Goal: Find specific page/section: Find specific page/section

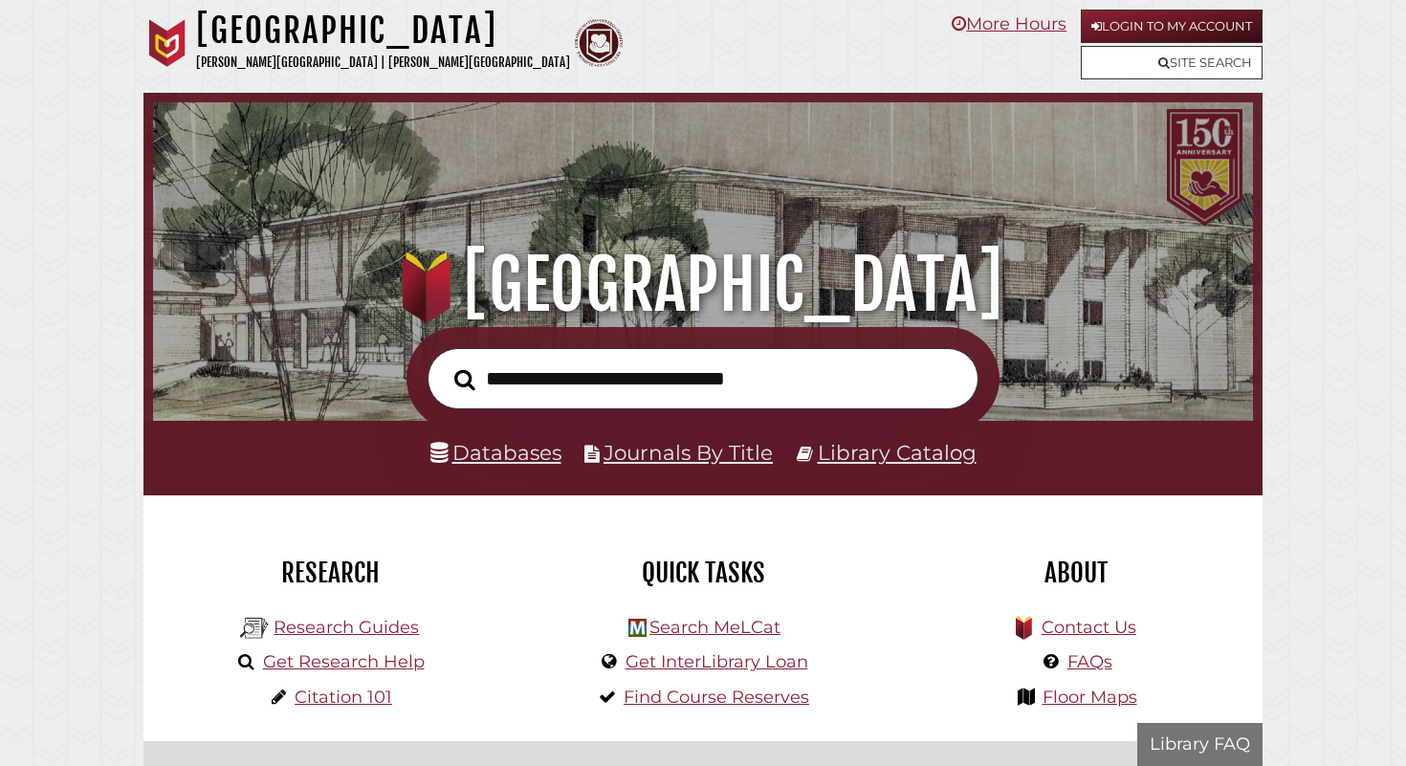
scroll to position [363, 1090]
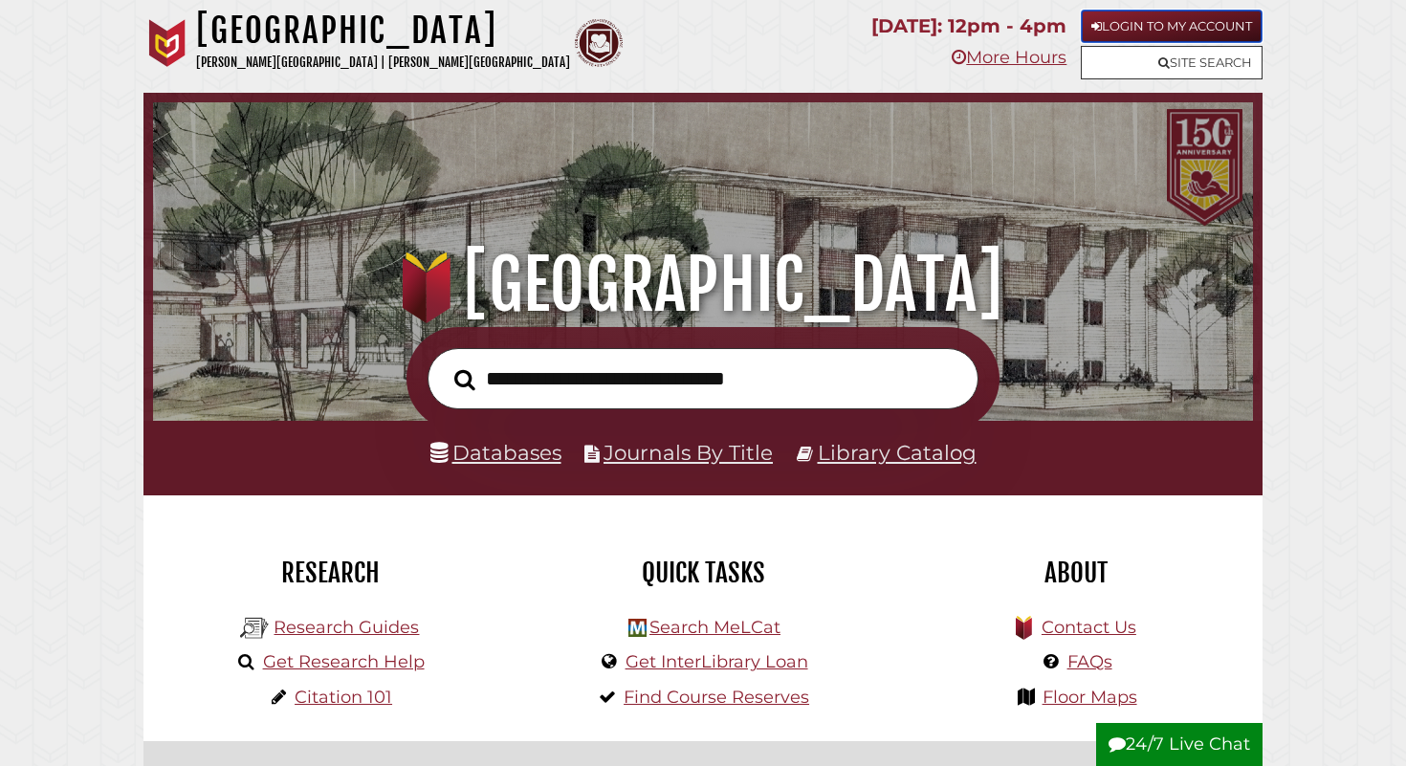
click at [1200, 27] on link "Login to My Account" at bounding box center [1172, 26] width 182 height 33
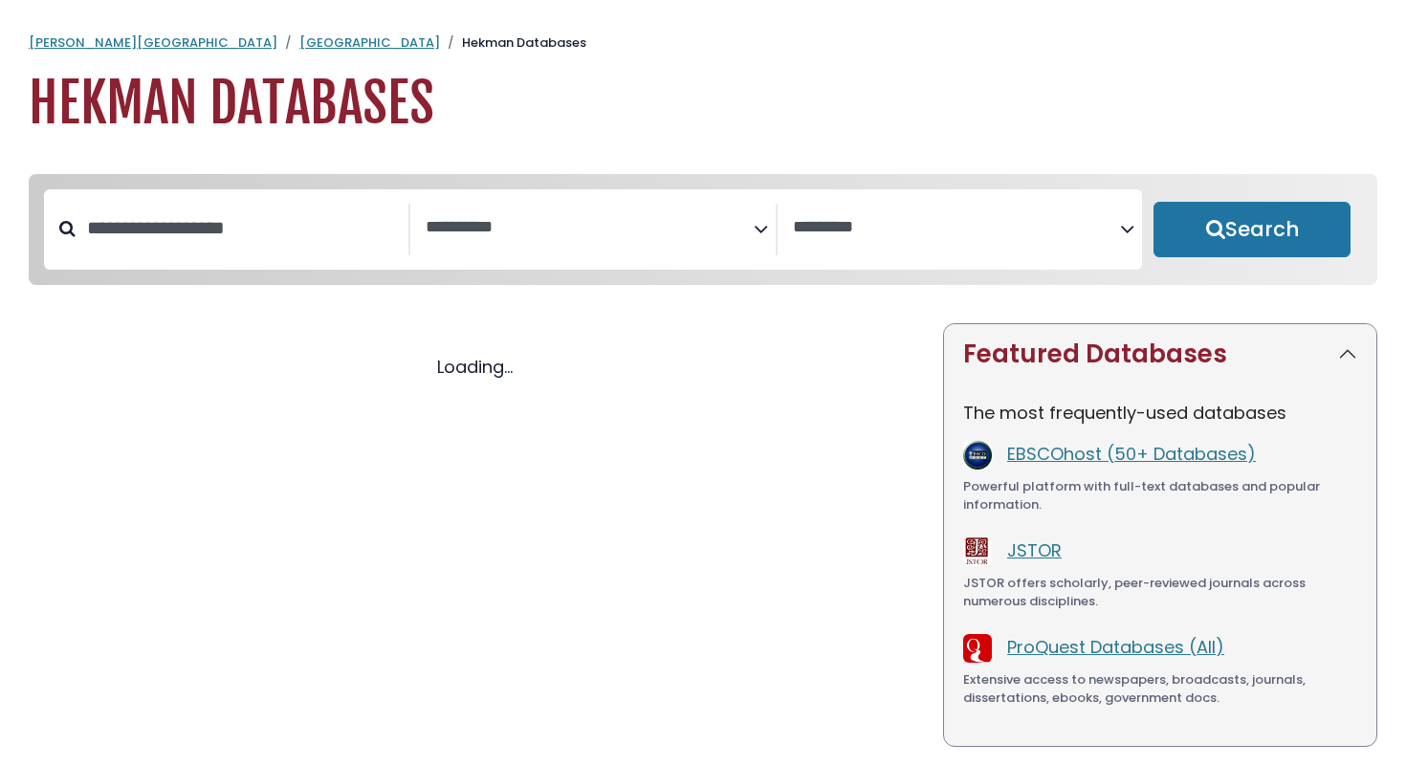
select select "Database Subject Filter"
select select "Database Vendors Filter"
select select "Database Subject Filter"
select select "Database Vendors Filter"
